Goal: Navigation & Orientation: Find specific page/section

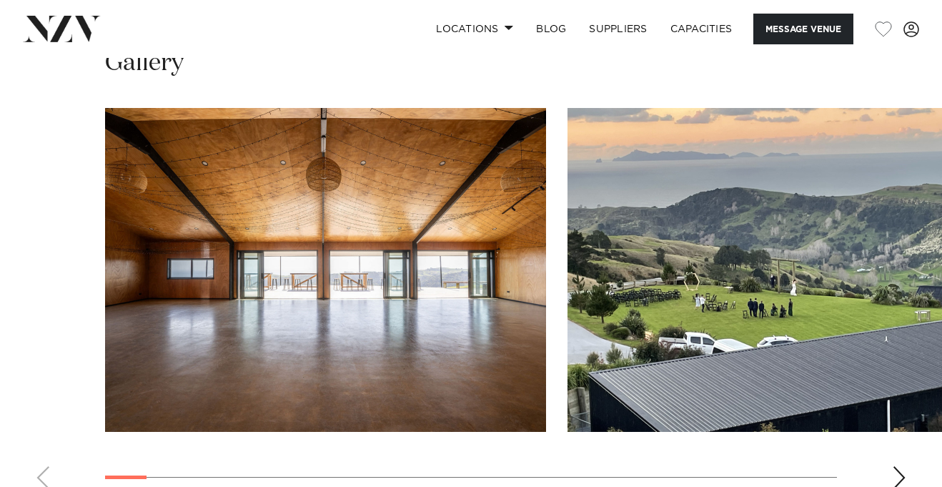
scroll to position [1474, 0]
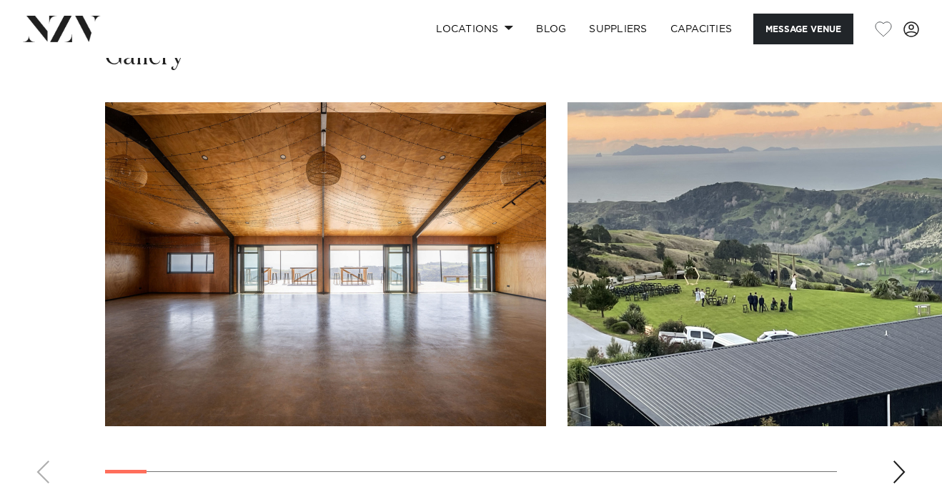
click at [900, 460] on div "Next slide" at bounding box center [899, 471] width 14 height 23
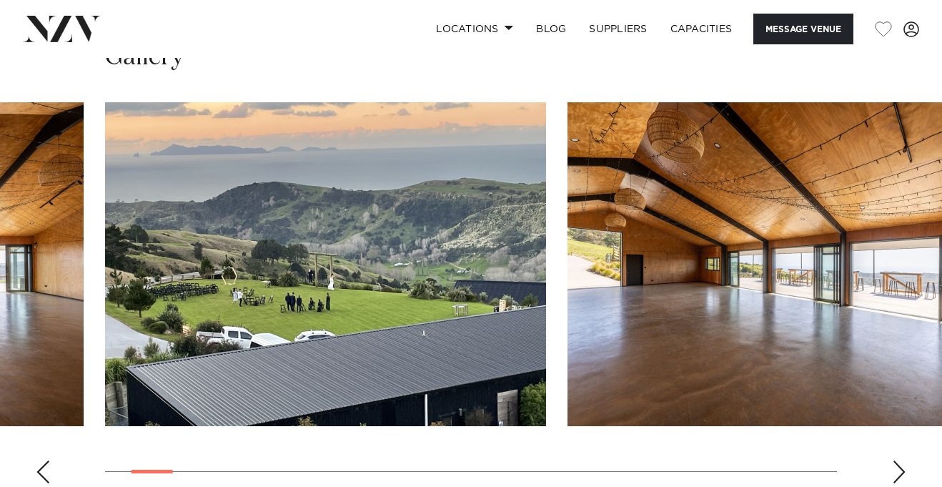
click at [900, 460] on div "Next slide" at bounding box center [899, 471] width 14 height 23
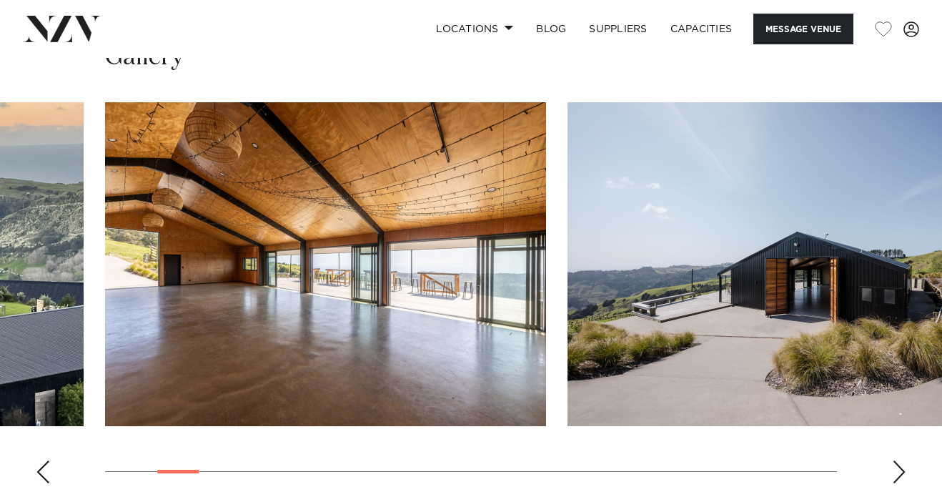
click at [900, 460] on div "Next slide" at bounding box center [899, 471] width 14 height 23
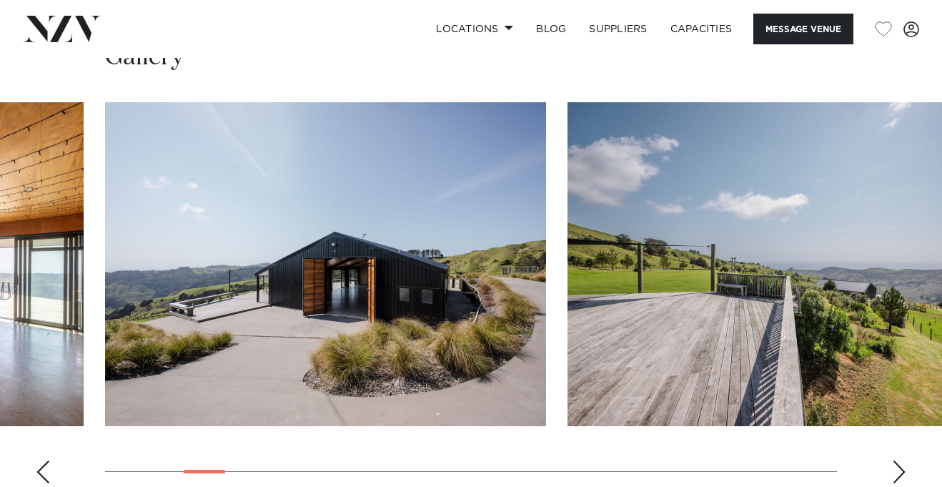
click at [900, 460] on div "Next slide" at bounding box center [899, 471] width 14 height 23
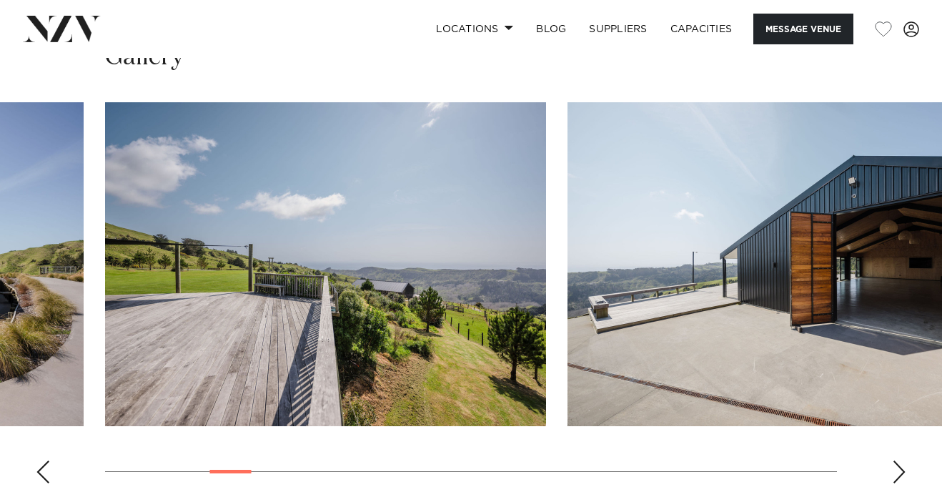
click at [900, 460] on div "Next slide" at bounding box center [899, 471] width 14 height 23
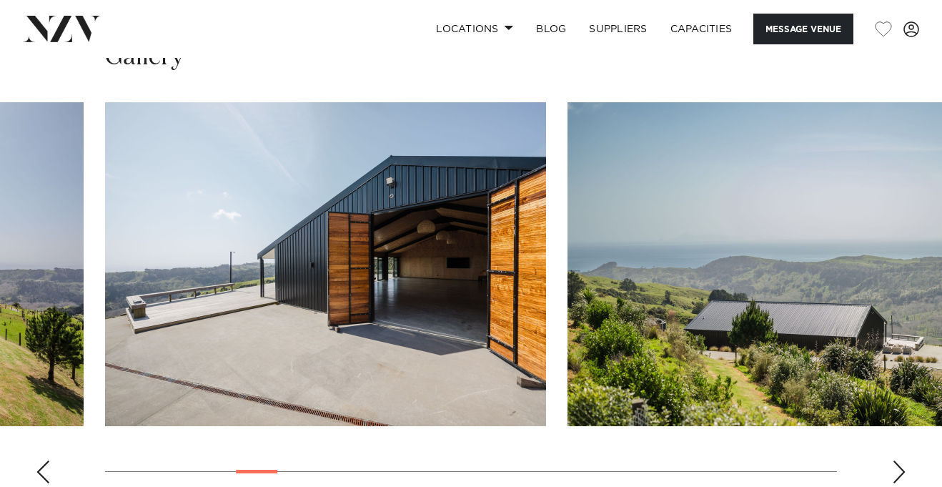
click at [900, 460] on div "Next slide" at bounding box center [899, 471] width 14 height 23
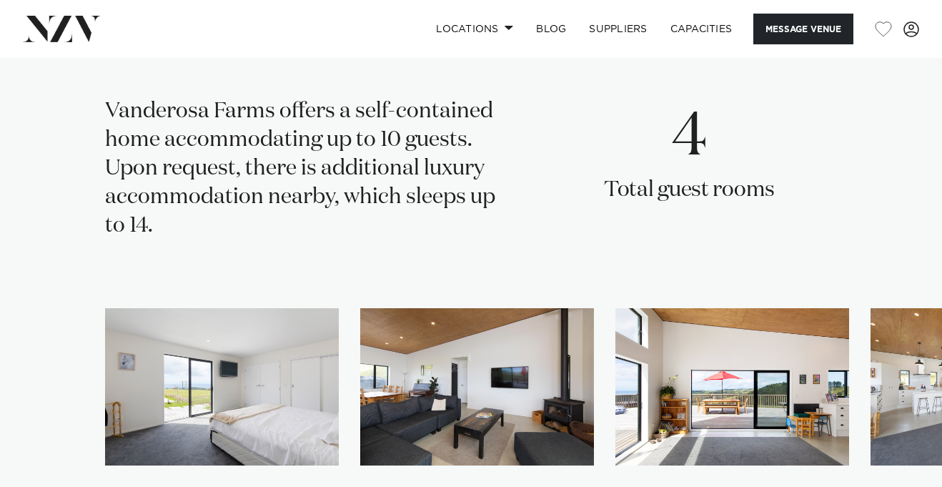
scroll to position [2290, 0]
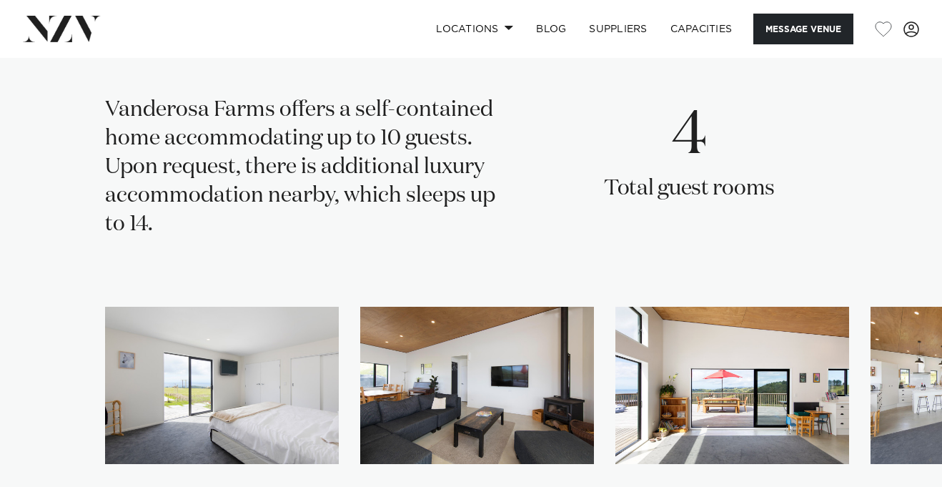
click at [905, 449] on swiper-container at bounding box center [471, 420] width 942 height 227
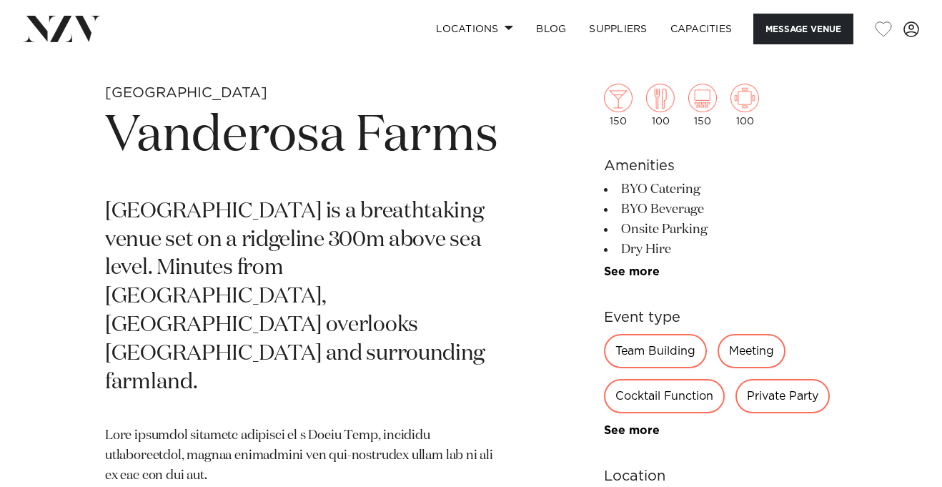
scroll to position [470, 0]
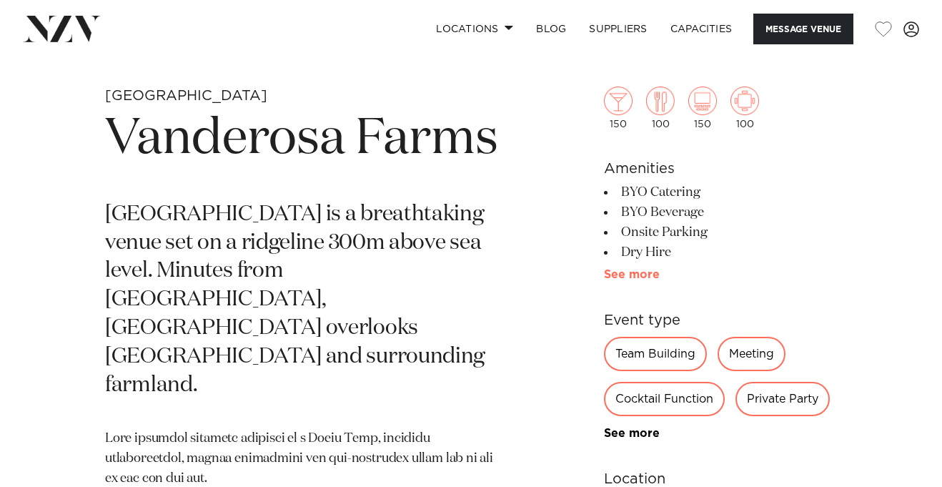
click at [638, 277] on link "See more" at bounding box center [659, 274] width 111 height 11
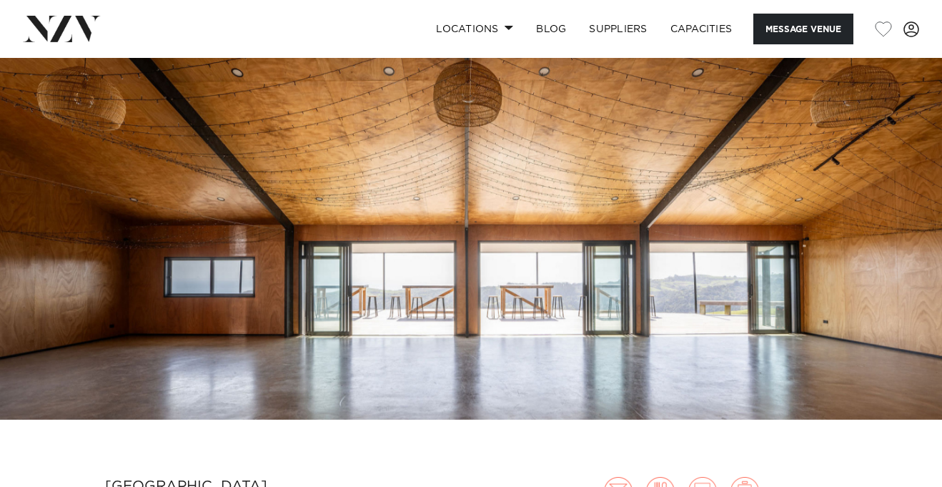
scroll to position [79, 0]
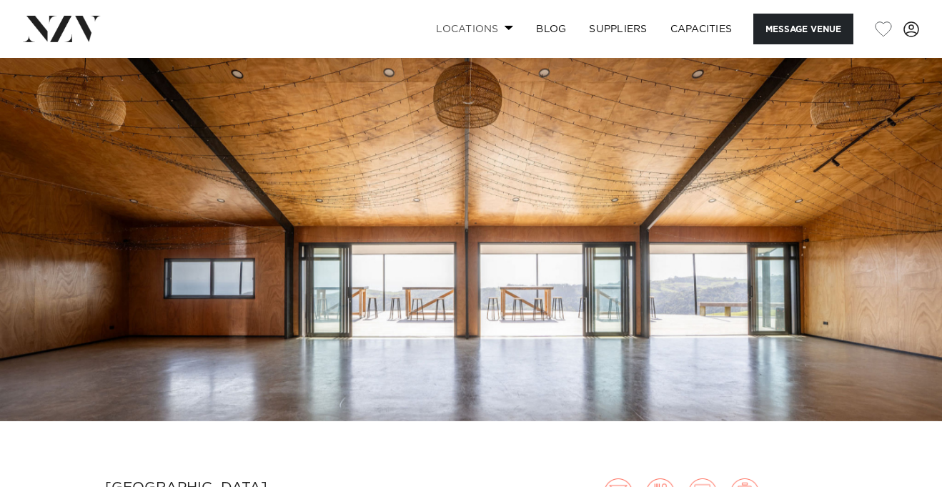
click at [499, 31] on link "Locations" at bounding box center [474, 29] width 100 height 31
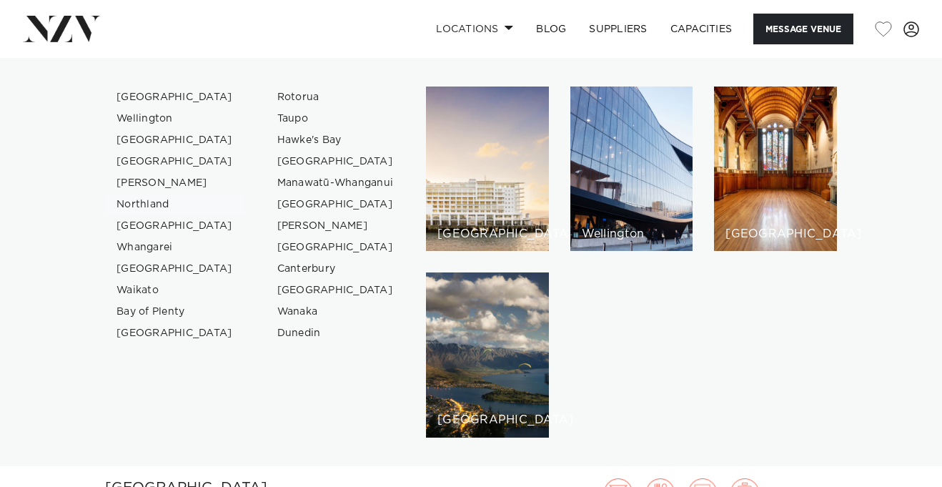
click at [153, 207] on link "Northland" at bounding box center [174, 204] width 139 height 21
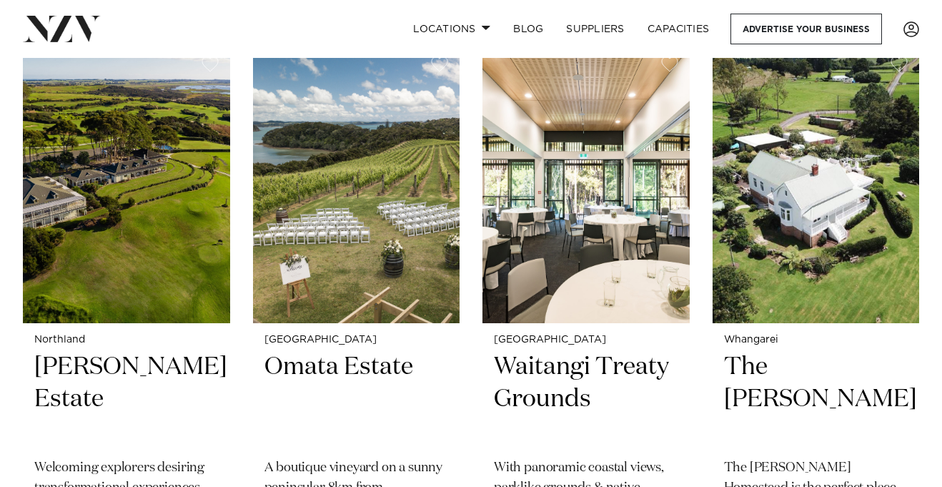
scroll to position [1791, 0]
